Goal: Check status: Check status

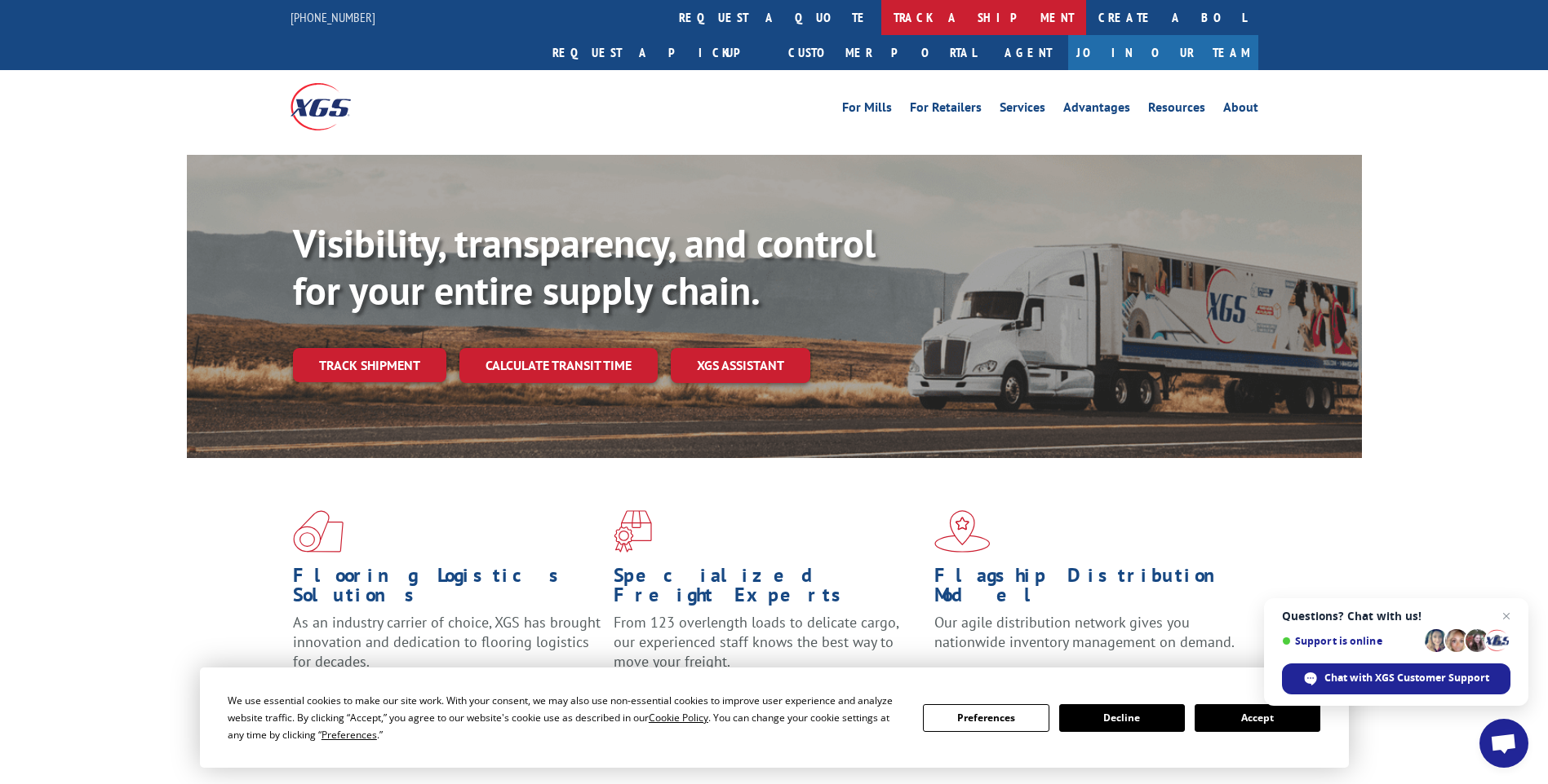
click at [881, 22] on link "track a shipment" at bounding box center [983, 17] width 204 height 35
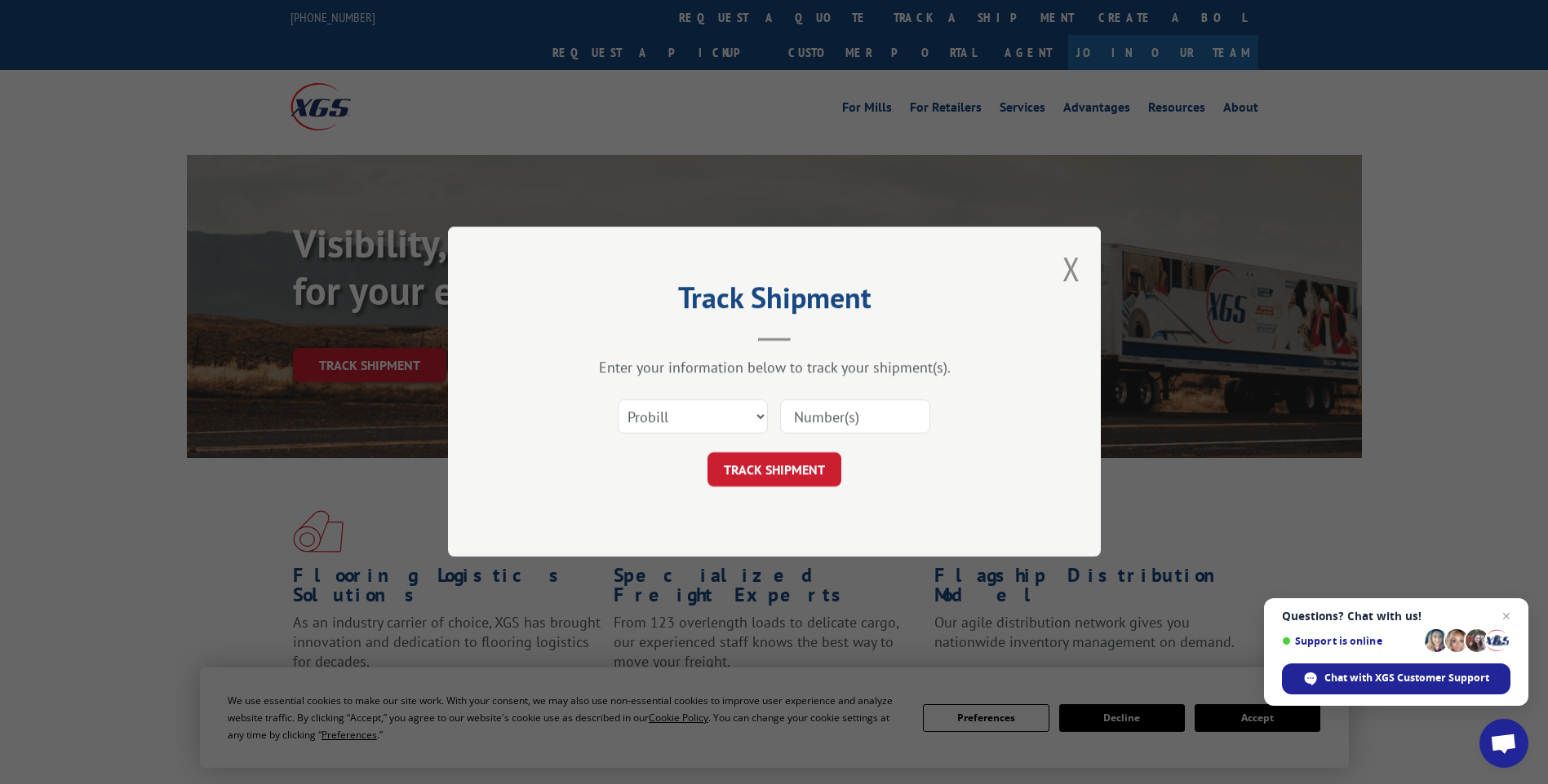
click at [835, 419] on input at bounding box center [855, 417] width 150 height 34
type input "710126"
click button "TRACK SHIPMENT" at bounding box center [774, 470] width 134 height 34
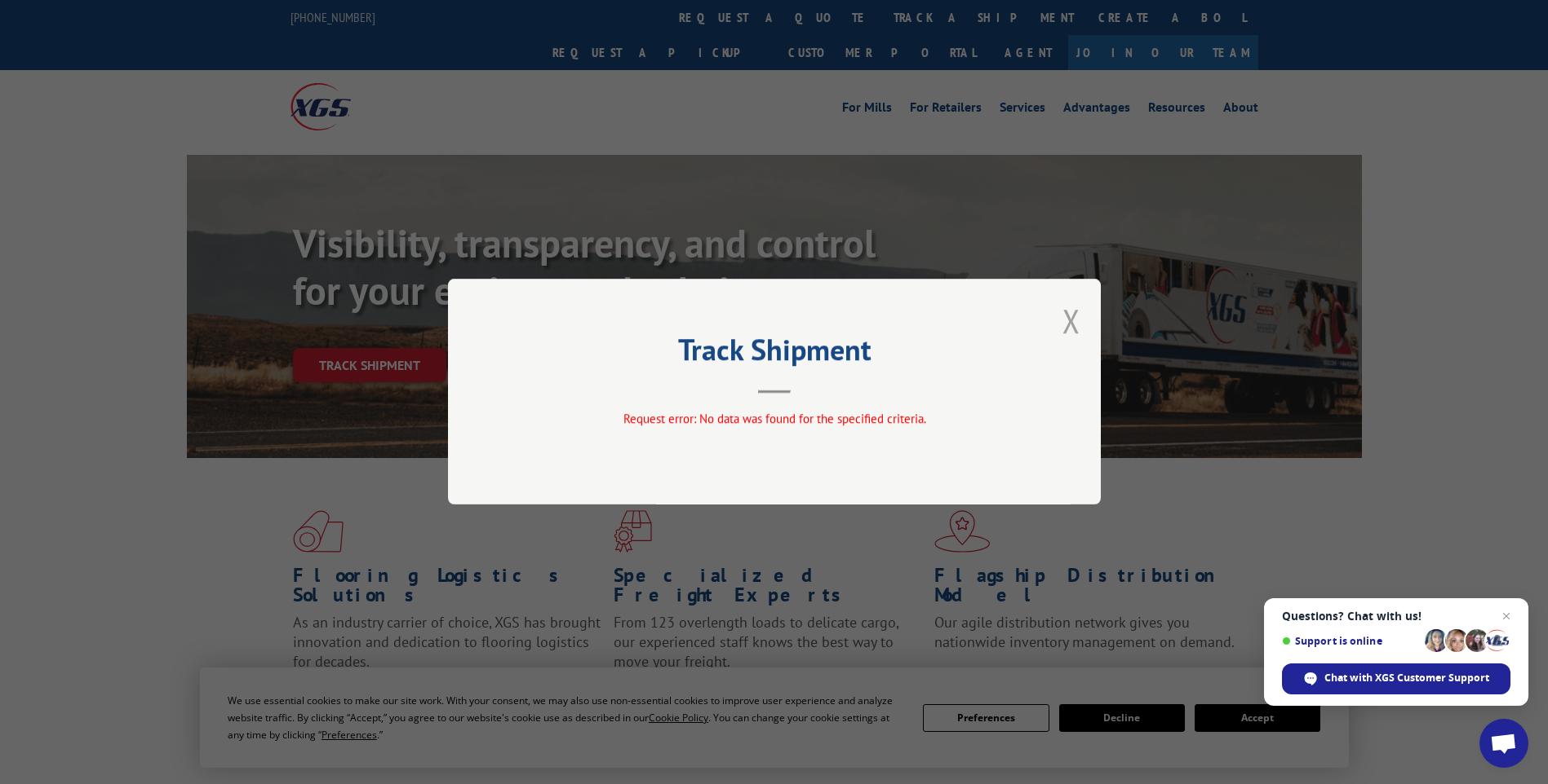
click at [1074, 314] on button "Close modal" at bounding box center [1071, 320] width 18 height 43
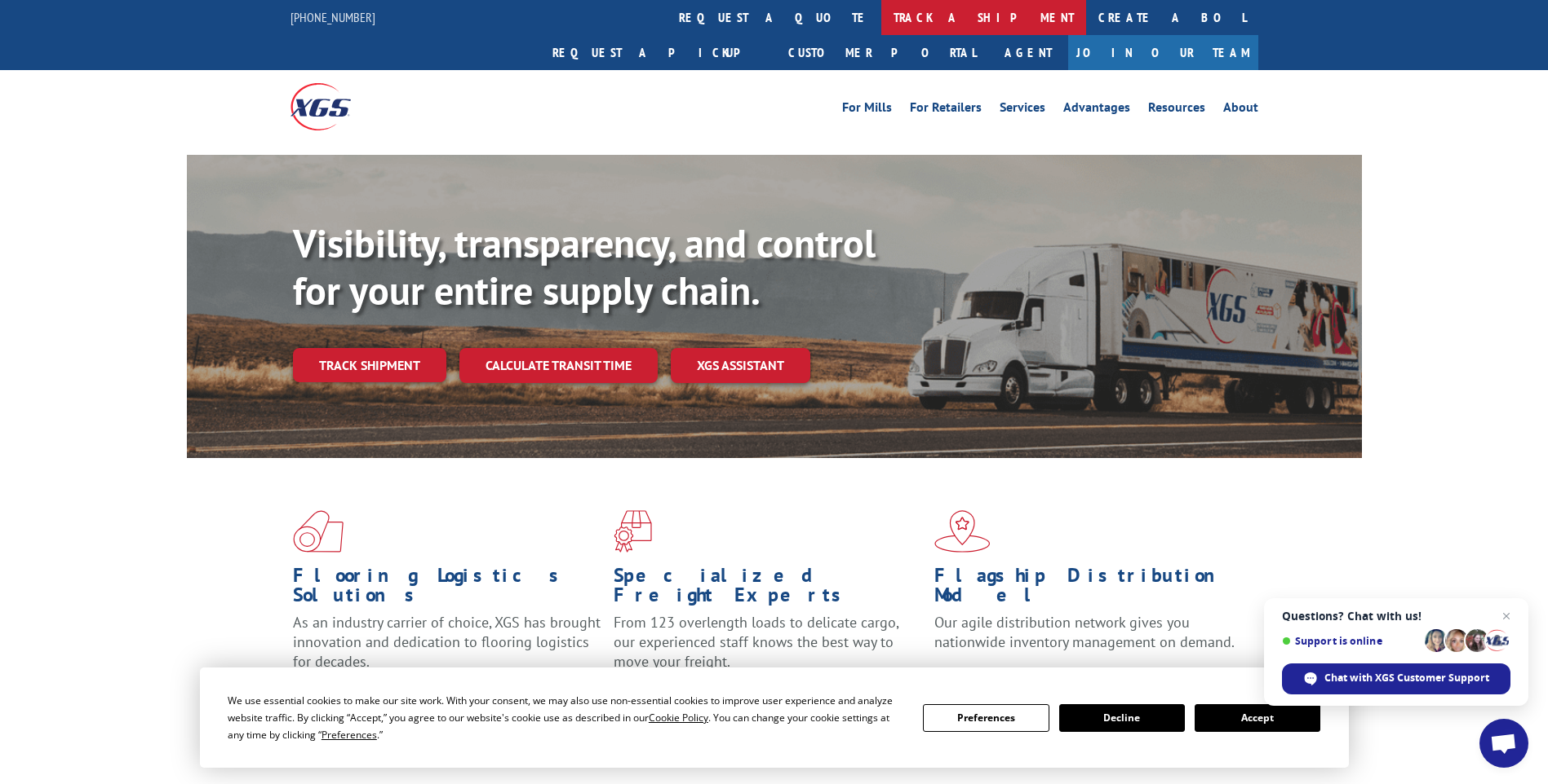
click at [881, 20] on link "track a shipment" at bounding box center [983, 17] width 204 height 35
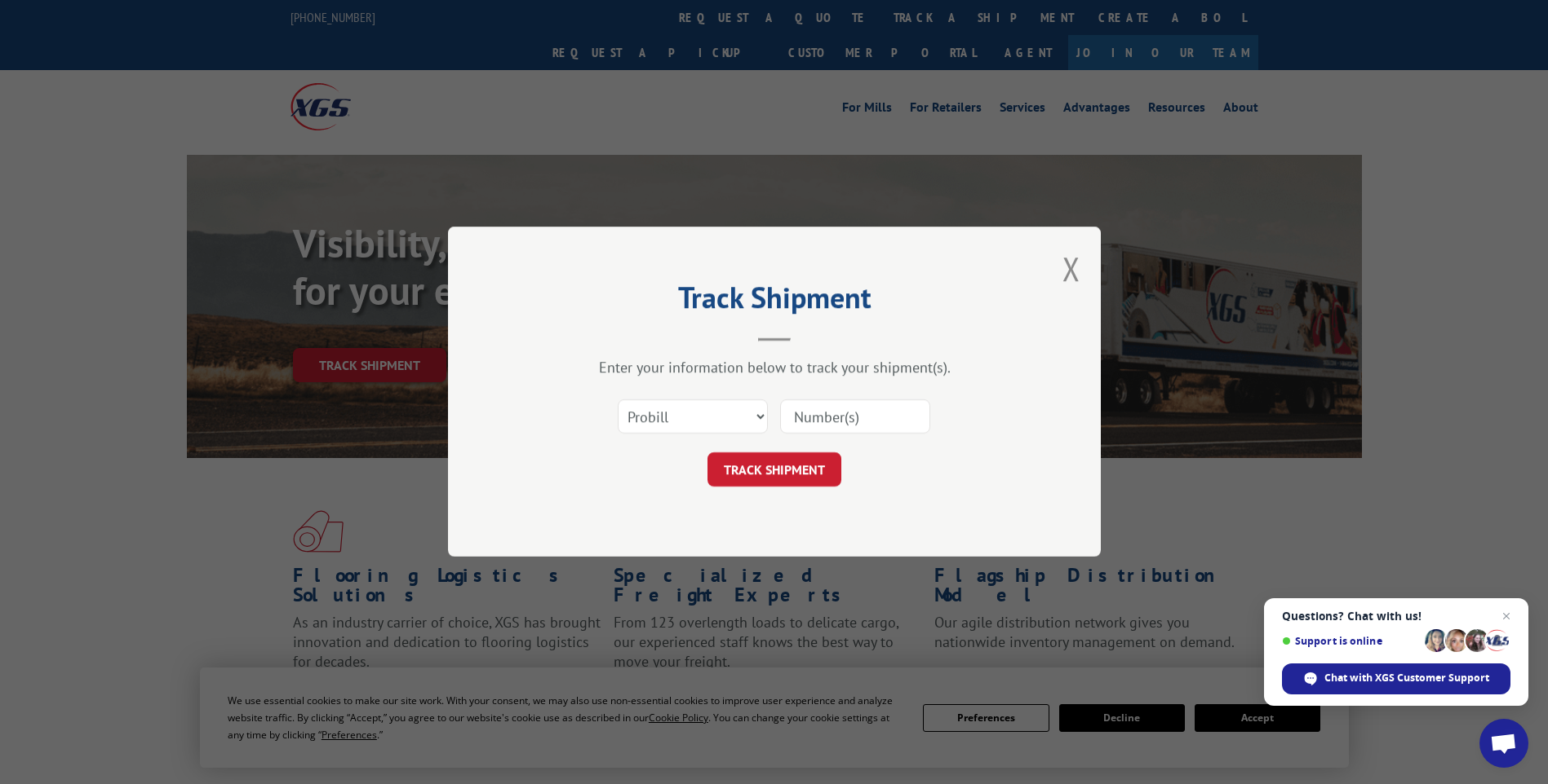
drag, startPoint x: 842, startPoint y: 428, endPoint x: 880, endPoint y: 408, distance: 42.9
click at [842, 428] on input at bounding box center [855, 417] width 150 height 34
type input "740126"
click button "TRACK SHIPMENT" at bounding box center [774, 470] width 134 height 34
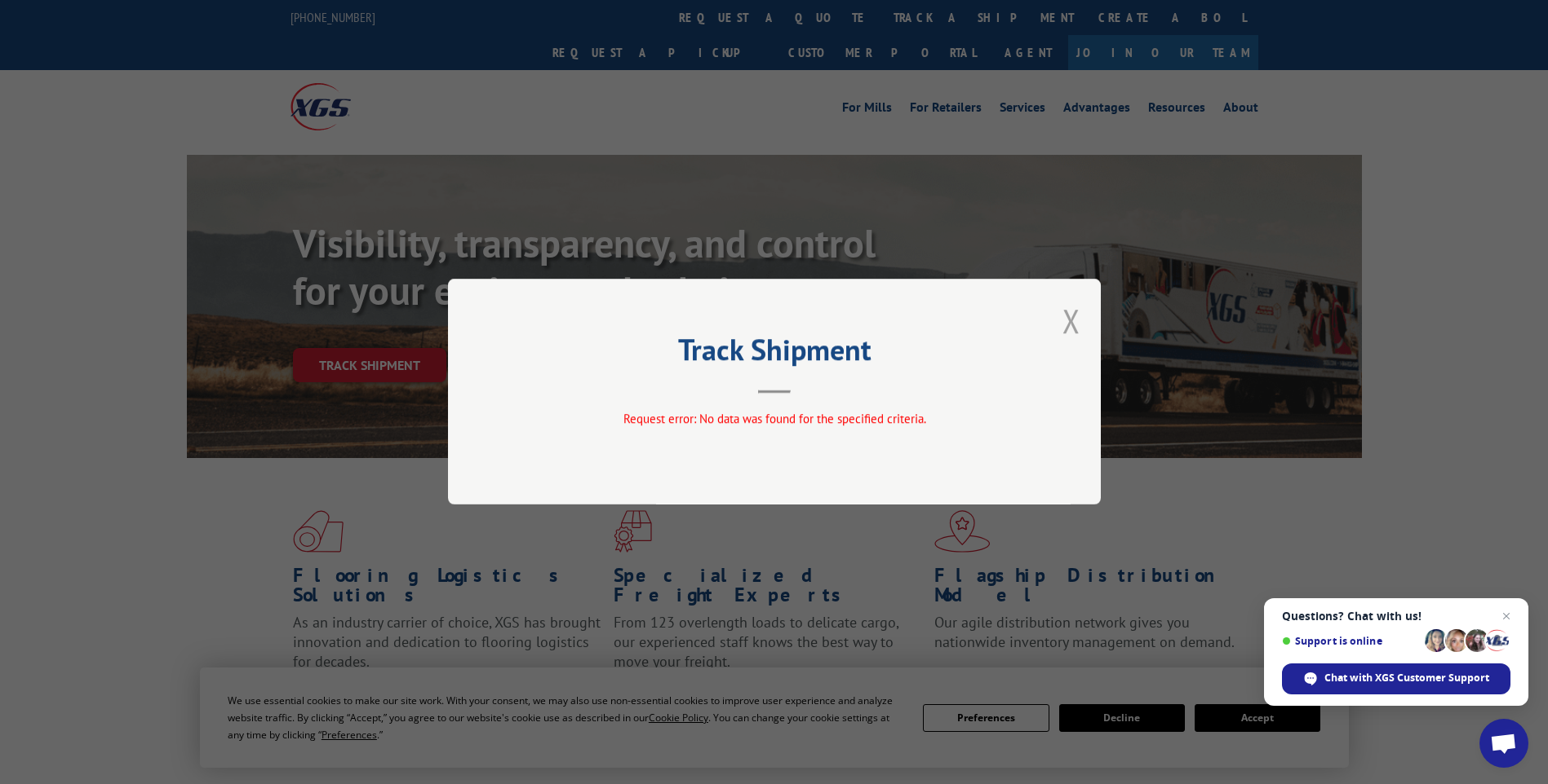
click at [1076, 324] on button "Close modal" at bounding box center [1071, 320] width 18 height 43
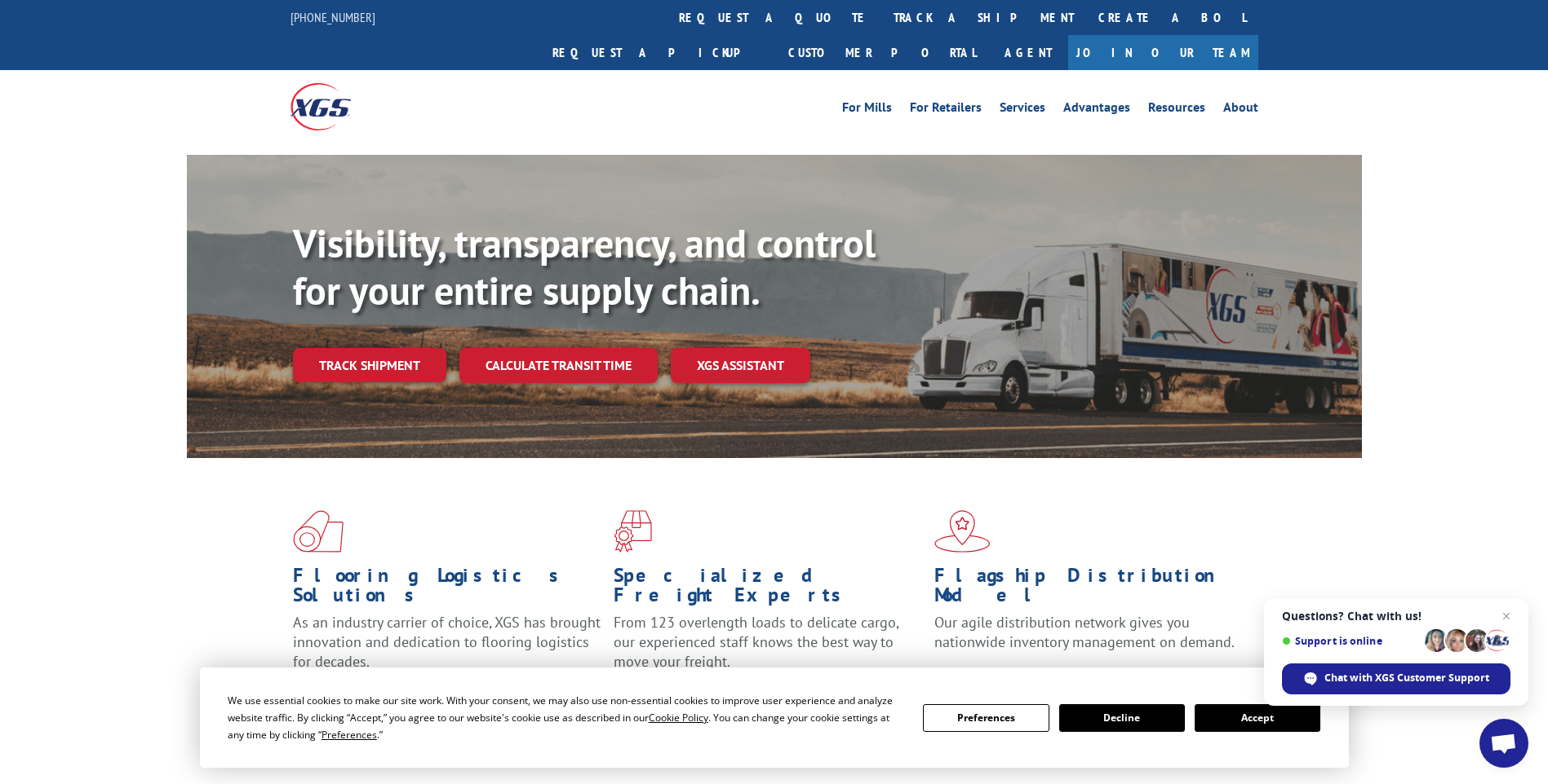
click at [881, 13] on link "track a shipment" at bounding box center [983, 17] width 204 height 35
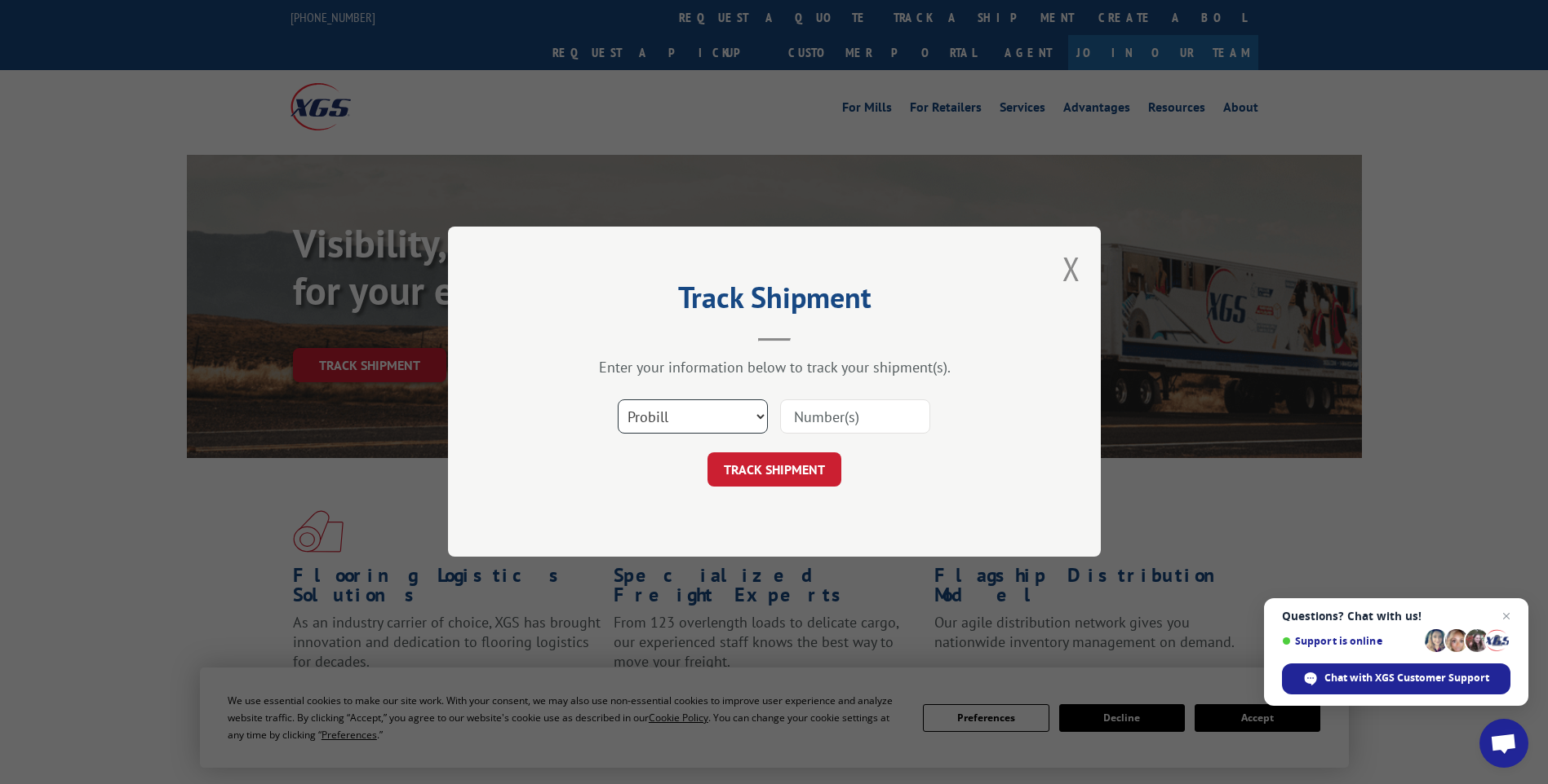
click at [727, 418] on select "Select category... Probill BOL PO" at bounding box center [692, 417] width 150 height 34
select select "bol"
click at [617, 400] on select "Select category... Probill BOL PO" at bounding box center [692, 417] width 150 height 34
click at [827, 419] on input at bounding box center [855, 417] width 150 height 34
type input "740126"
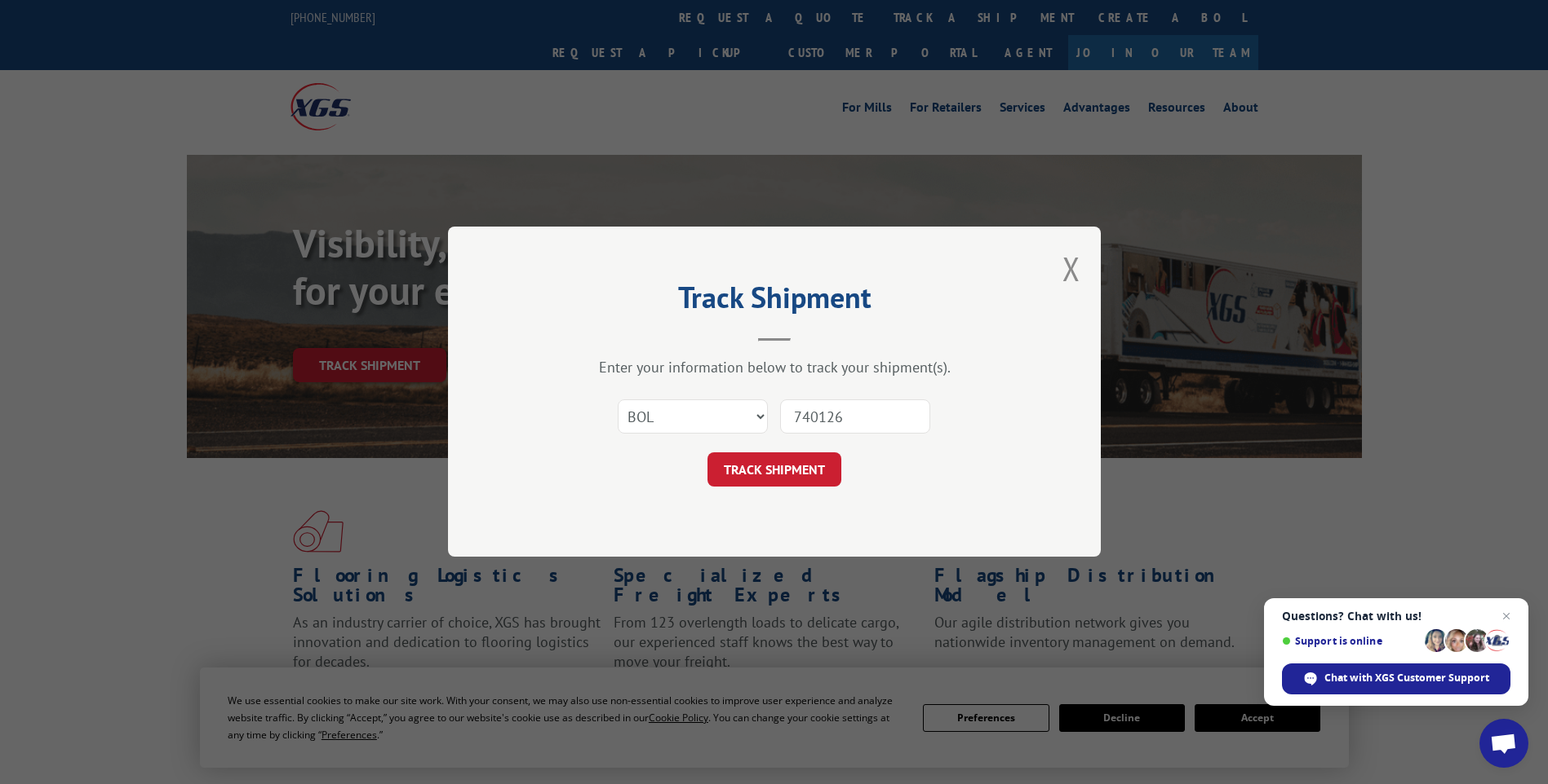
click button "TRACK SHIPMENT" at bounding box center [774, 470] width 134 height 34
